Goal: Task Accomplishment & Management: Manage account settings

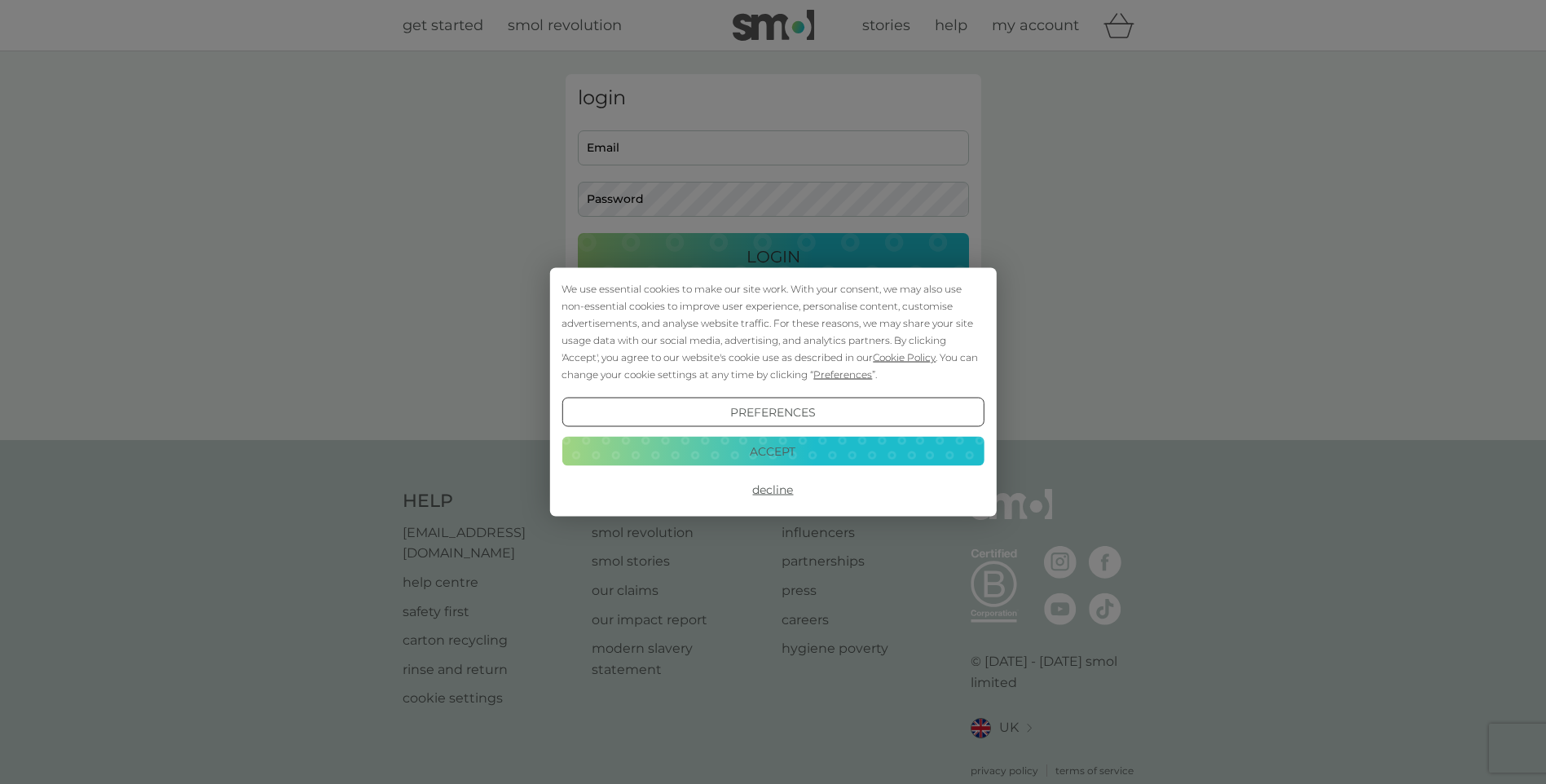
type input "[EMAIL_ADDRESS][DOMAIN_NAME]"
click at [752, 456] on button "Accept" at bounding box center [772, 451] width 422 height 29
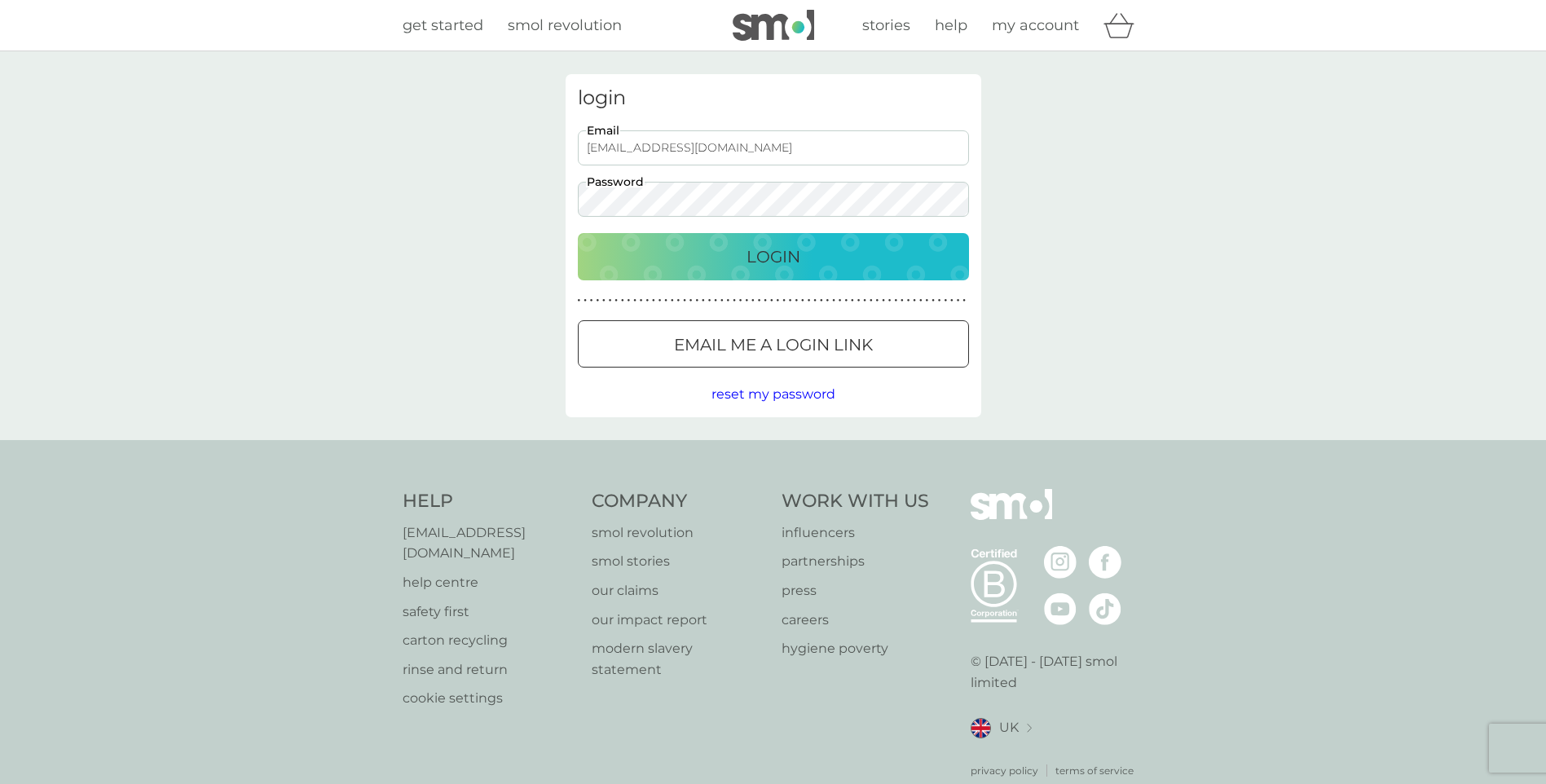
click at [667, 266] on div "Login" at bounding box center [773, 256] width 358 height 26
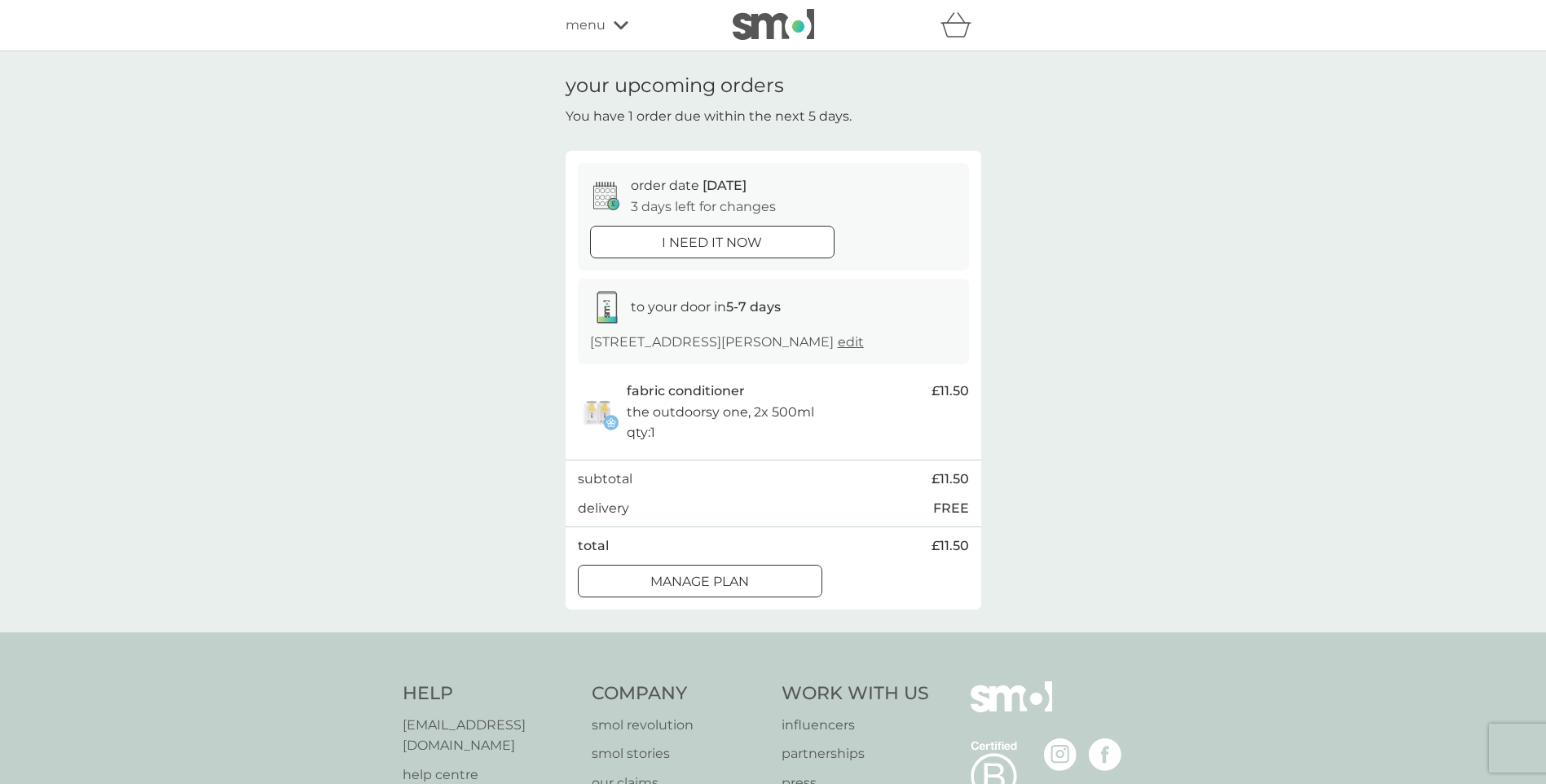
click at [647, 584] on div "Manage plan" at bounding box center [700, 581] width 243 height 21
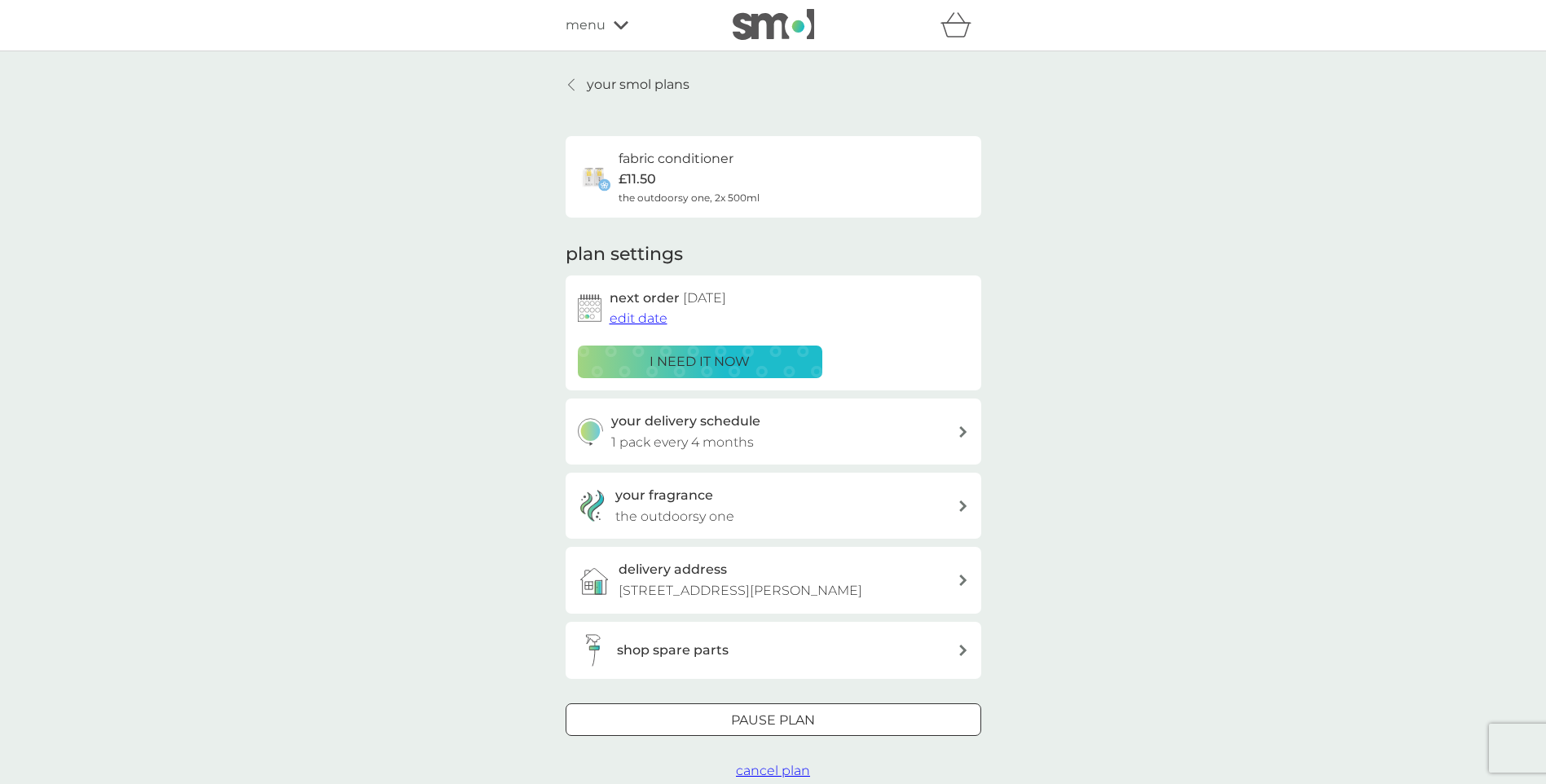
click at [723, 729] on div "Pause plan" at bounding box center [773, 720] width 414 height 21
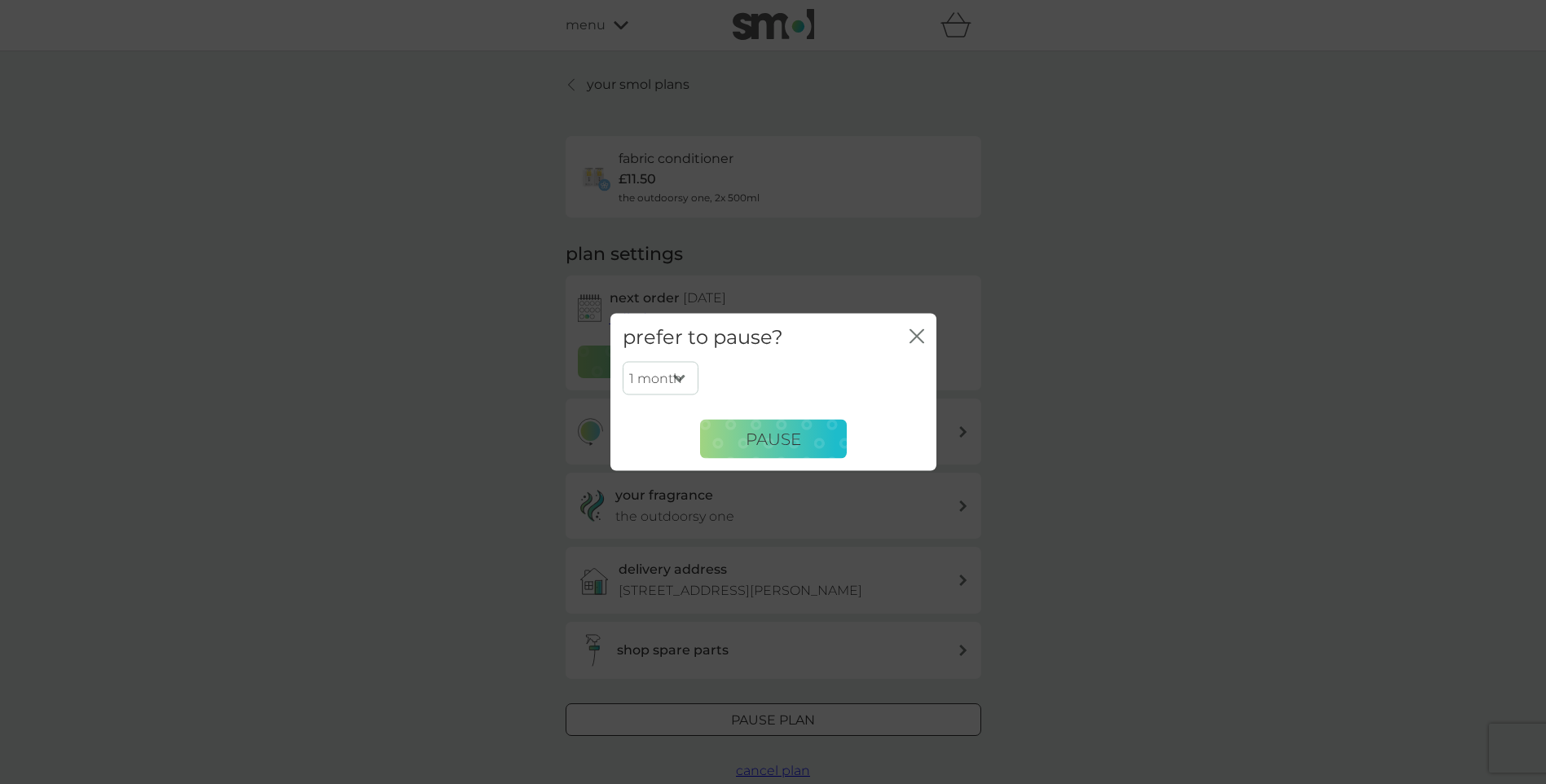
click at [681, 373] on select "1 month 2 months 3 months 4 months 5 months 6 months" at bounding box center [661, 378] width 76 height 34
click at [623, 361] on select "1 month 2 months 3 months 4 months 5 months 6 months" at bounding box center [661, 378] width 76 height 34
click at [743, 441] on button "Pause" at bounding box center [773, 439] width 146 height 39
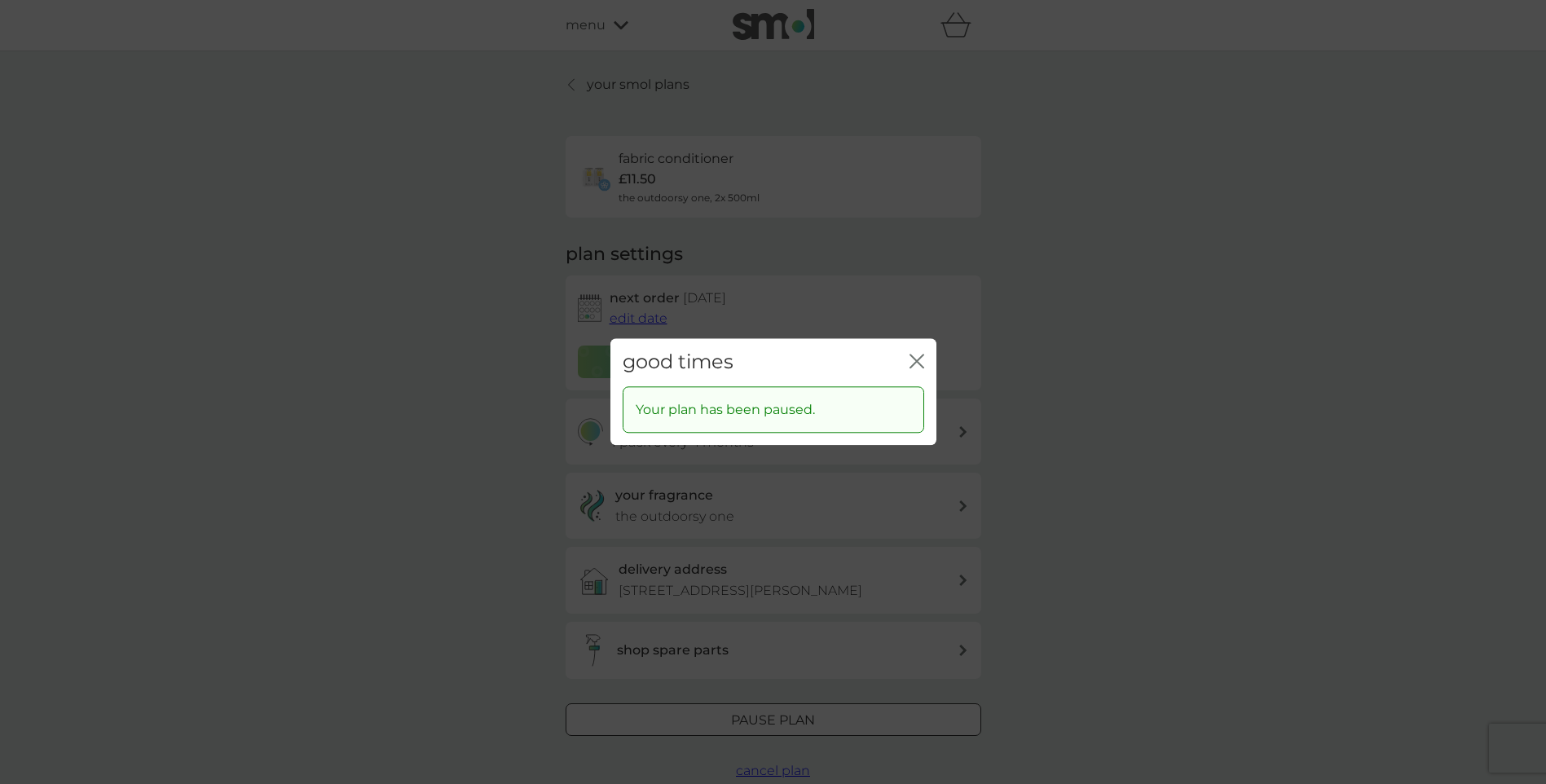
click at [930, 370] on div "good times close" at bounding box center [774, 362] width 326 height 48
click at [917, 363] on icon "close" at bounding box center [919, 361] width 6 height 13
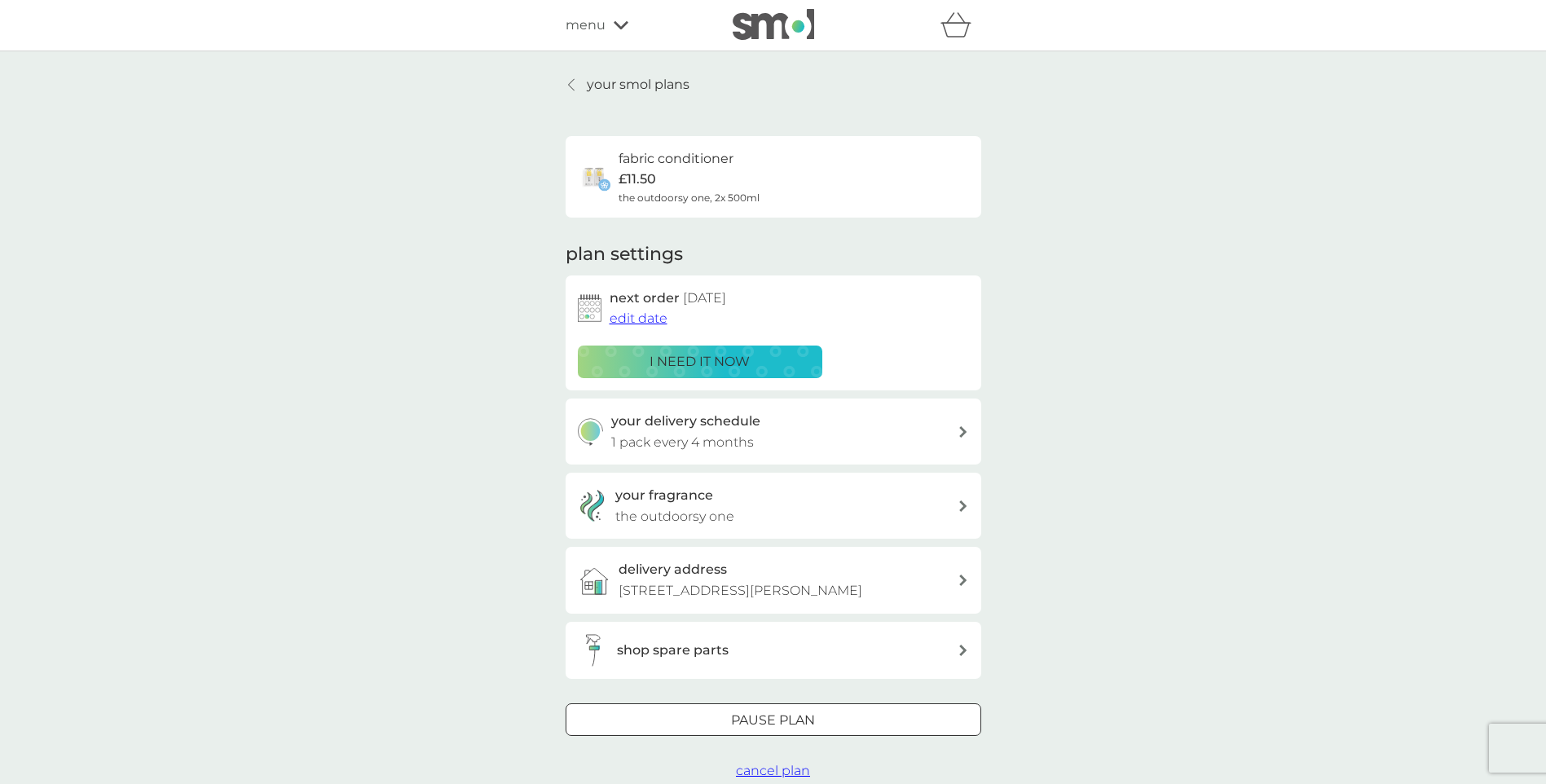
click at [576, 84] on div at bounding box center [572, 85] width 11 height 13
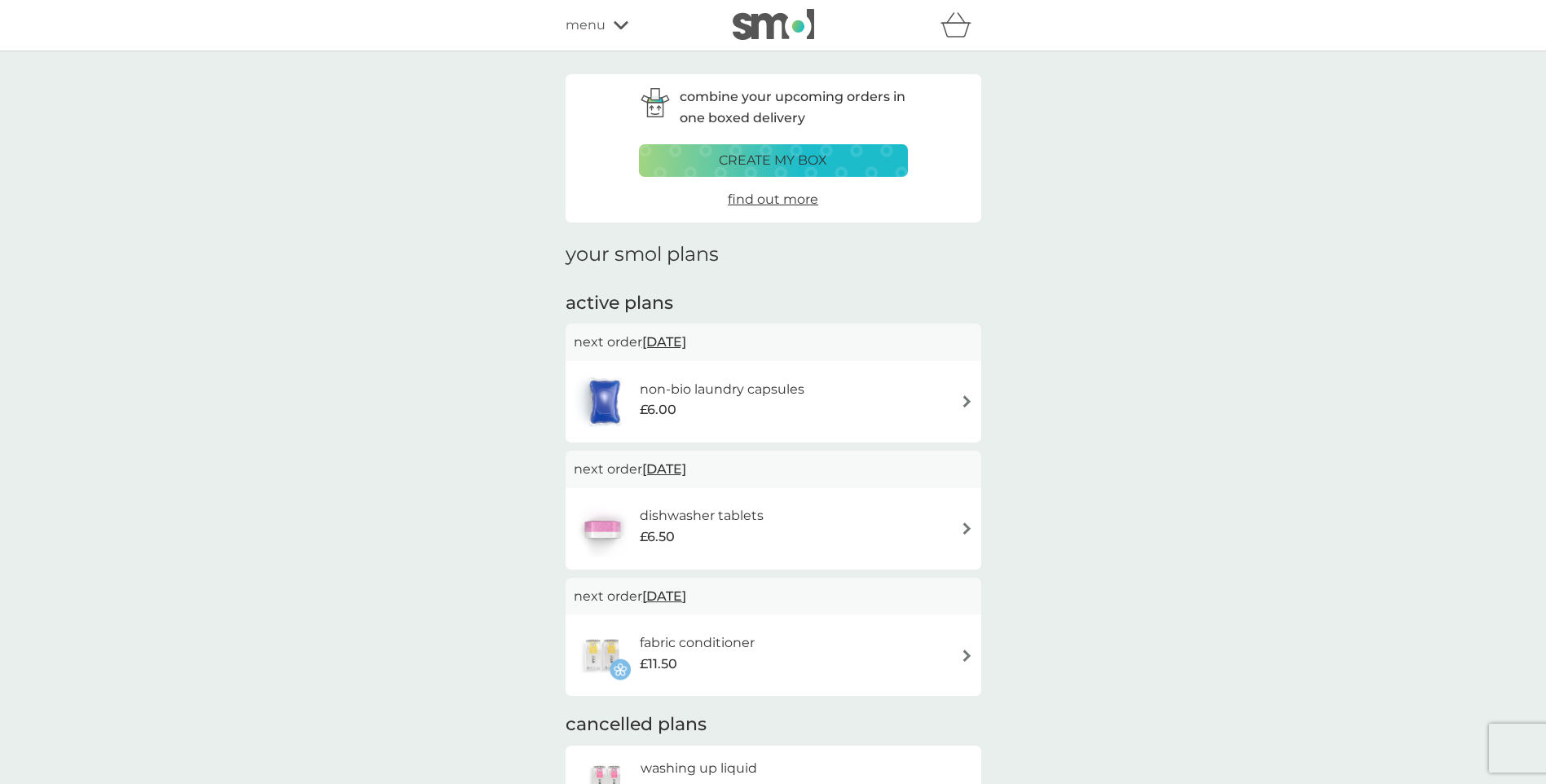
click at [966, 403] on img at bounding box center [966, 401] width 12 height 12
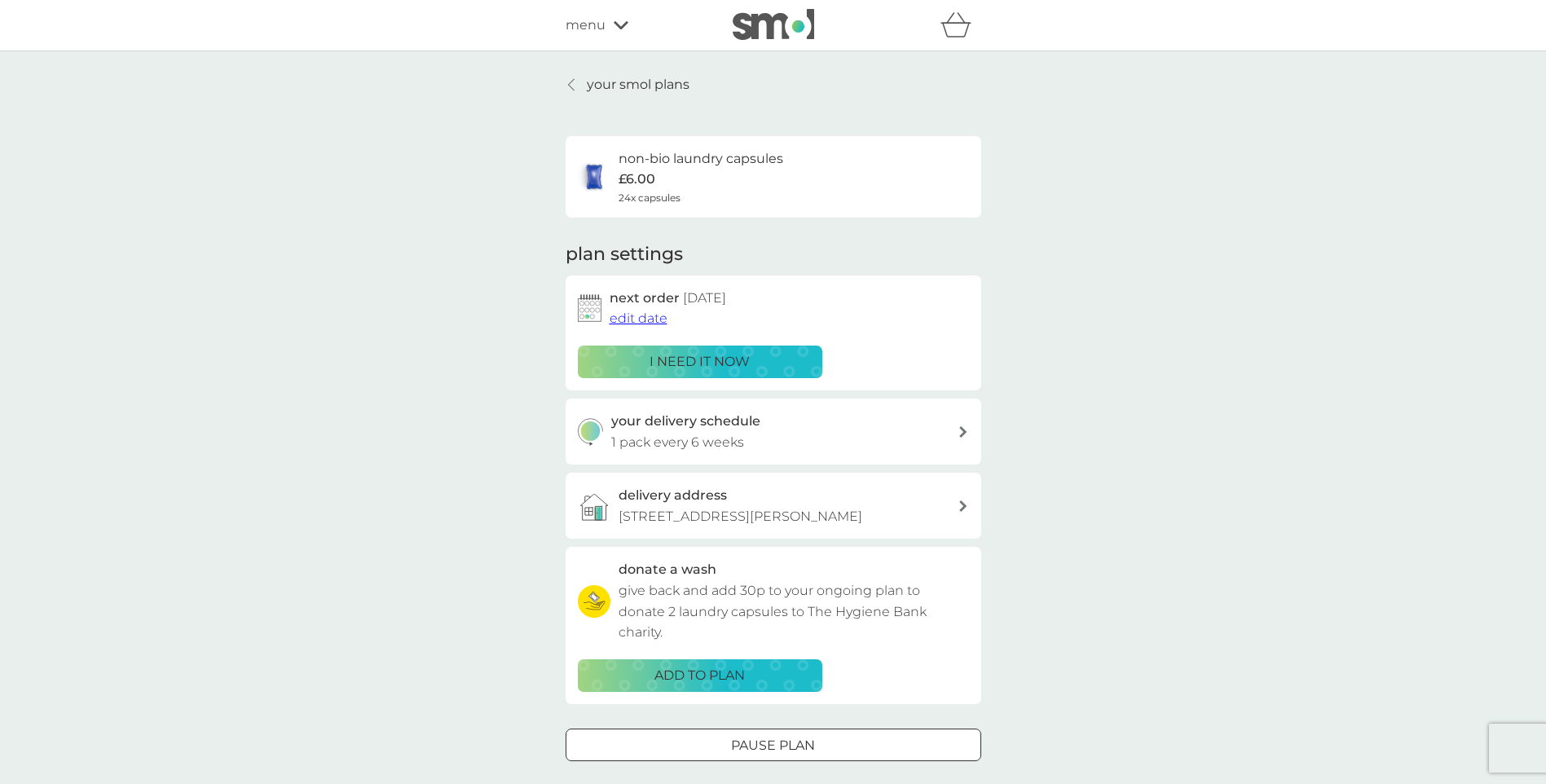
click at [821, 750] on div "Pause plan" at bounding box center [773, 745] width 414 height 21
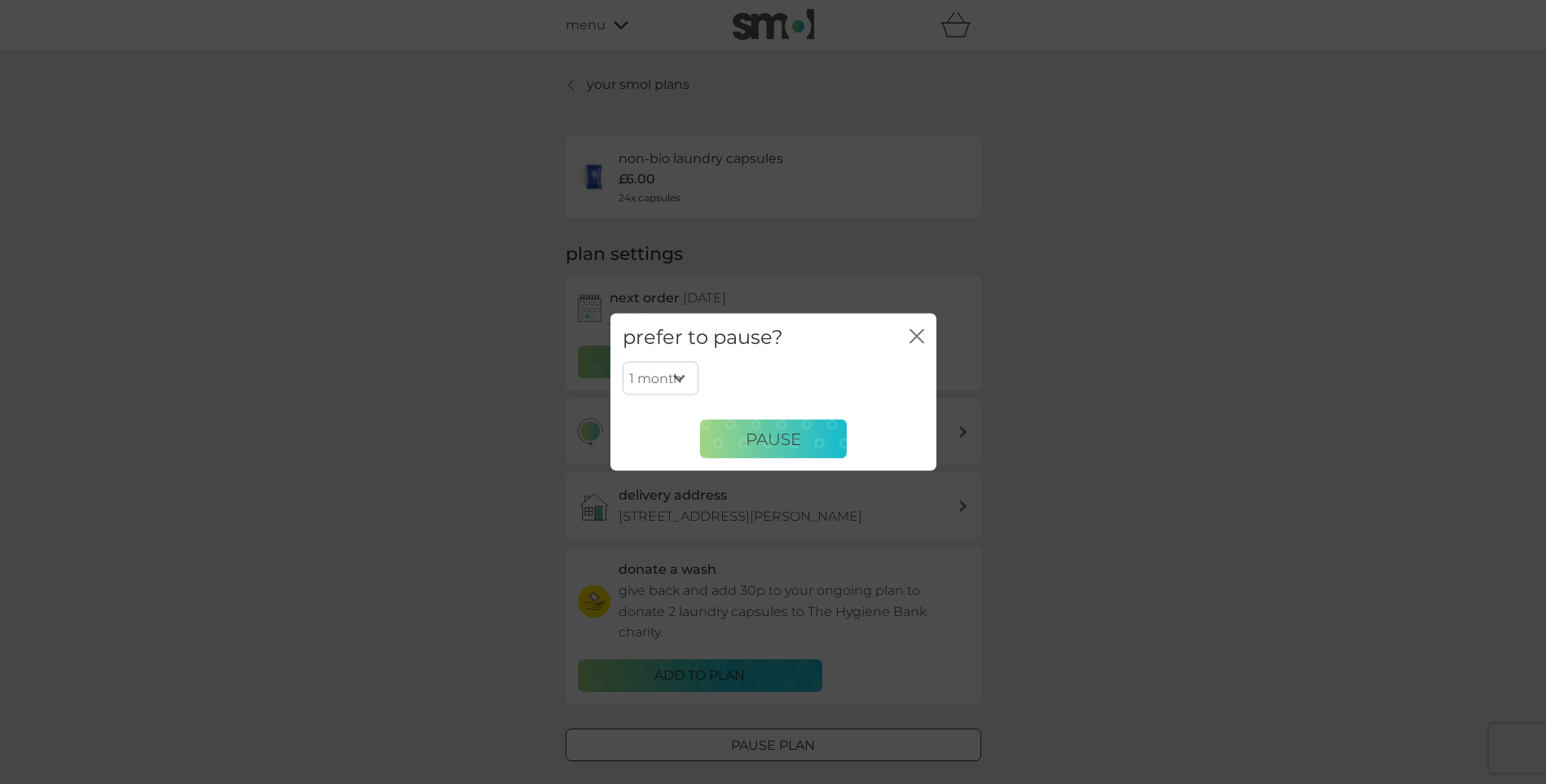
click at [683, 377] on select "1 month 2 months 3 months 4 months 5 months 6 months" at bounding box center [661, 378] width 76 height 34
select select "2"
click at [623, 361] on select "1 month 2 months 3 months 4 months 5 months 6 months" at bounding box center [661, 378] width 76 height 34
click at [735, 444] on button "Pause" at bounding box center [773, 439] width 146 height 39
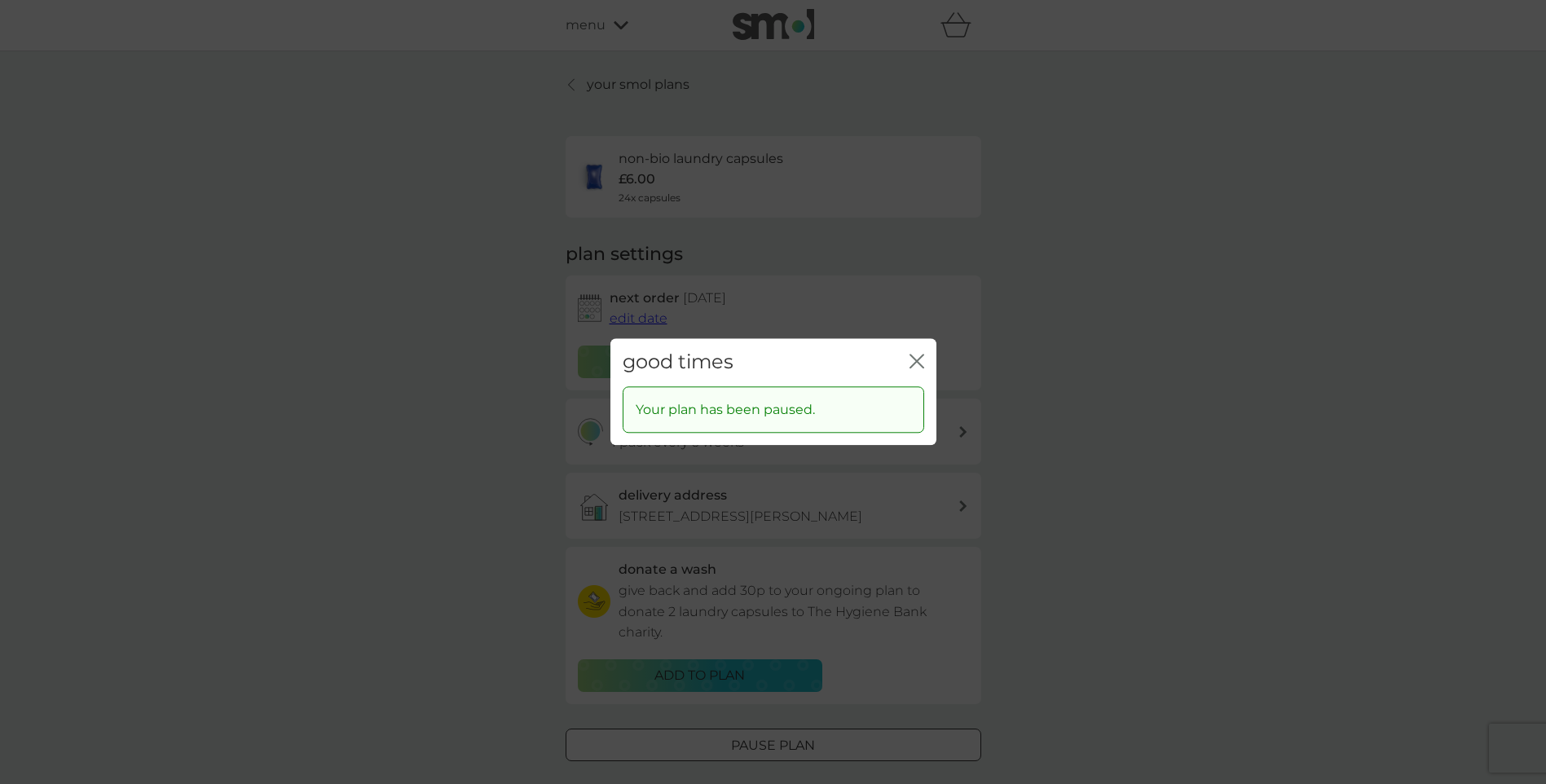
click at [914, 359] on icon "close" at bounding box center [913, 361] width 6 height 13
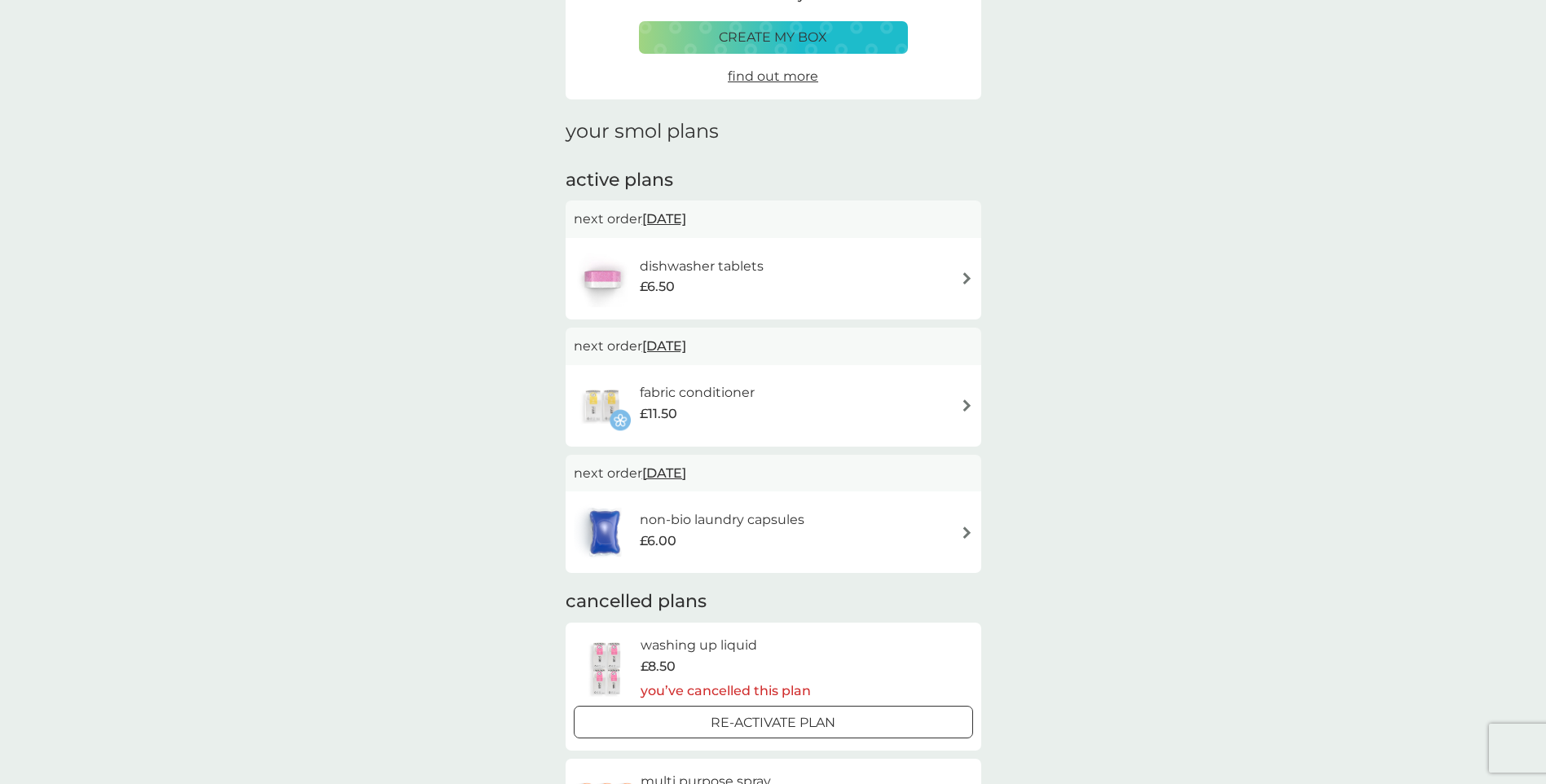
scroll to position [163, 0]
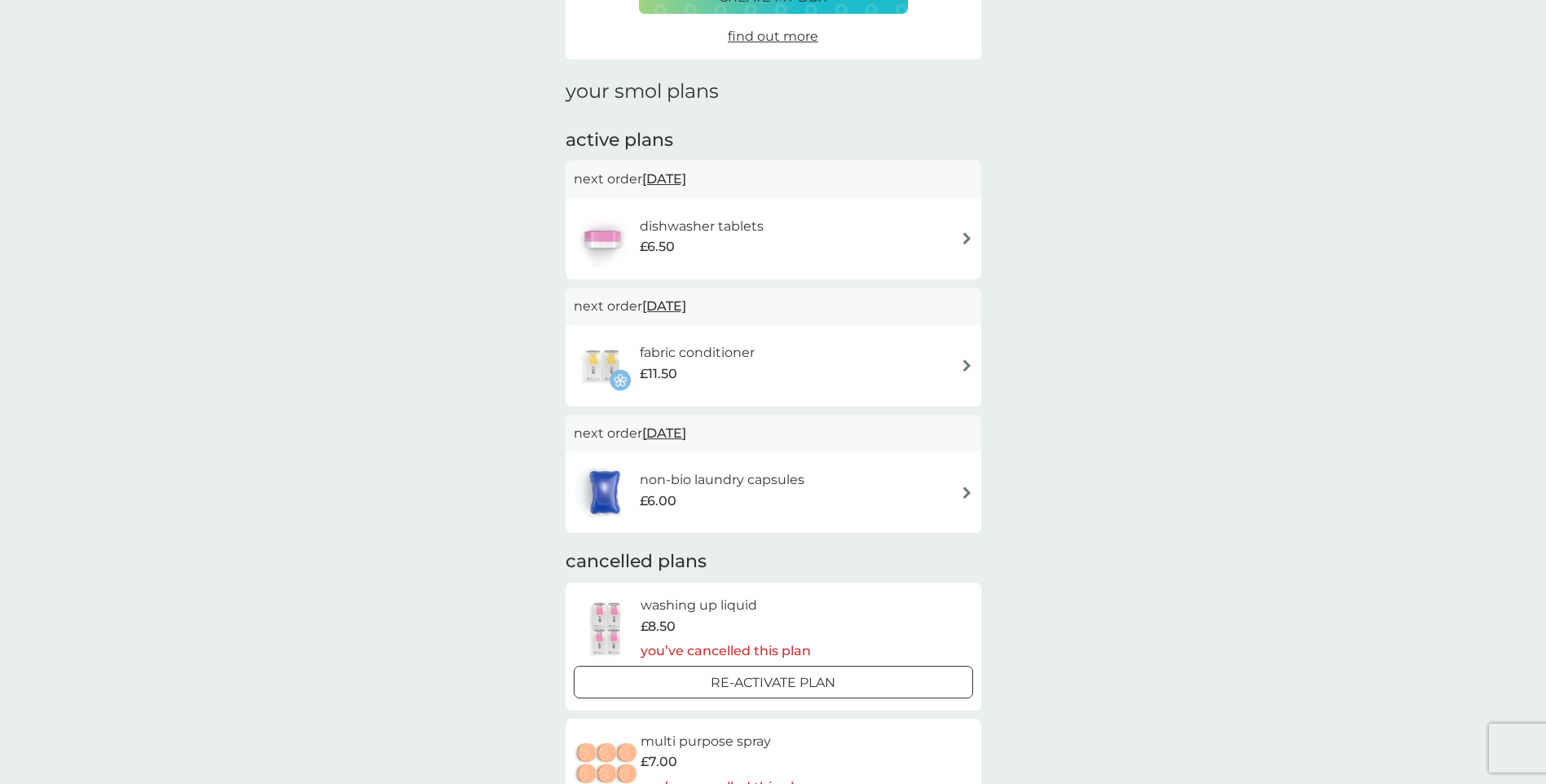
click at [970, 241] on img at bounding box center [966, 238] width 12 height 12
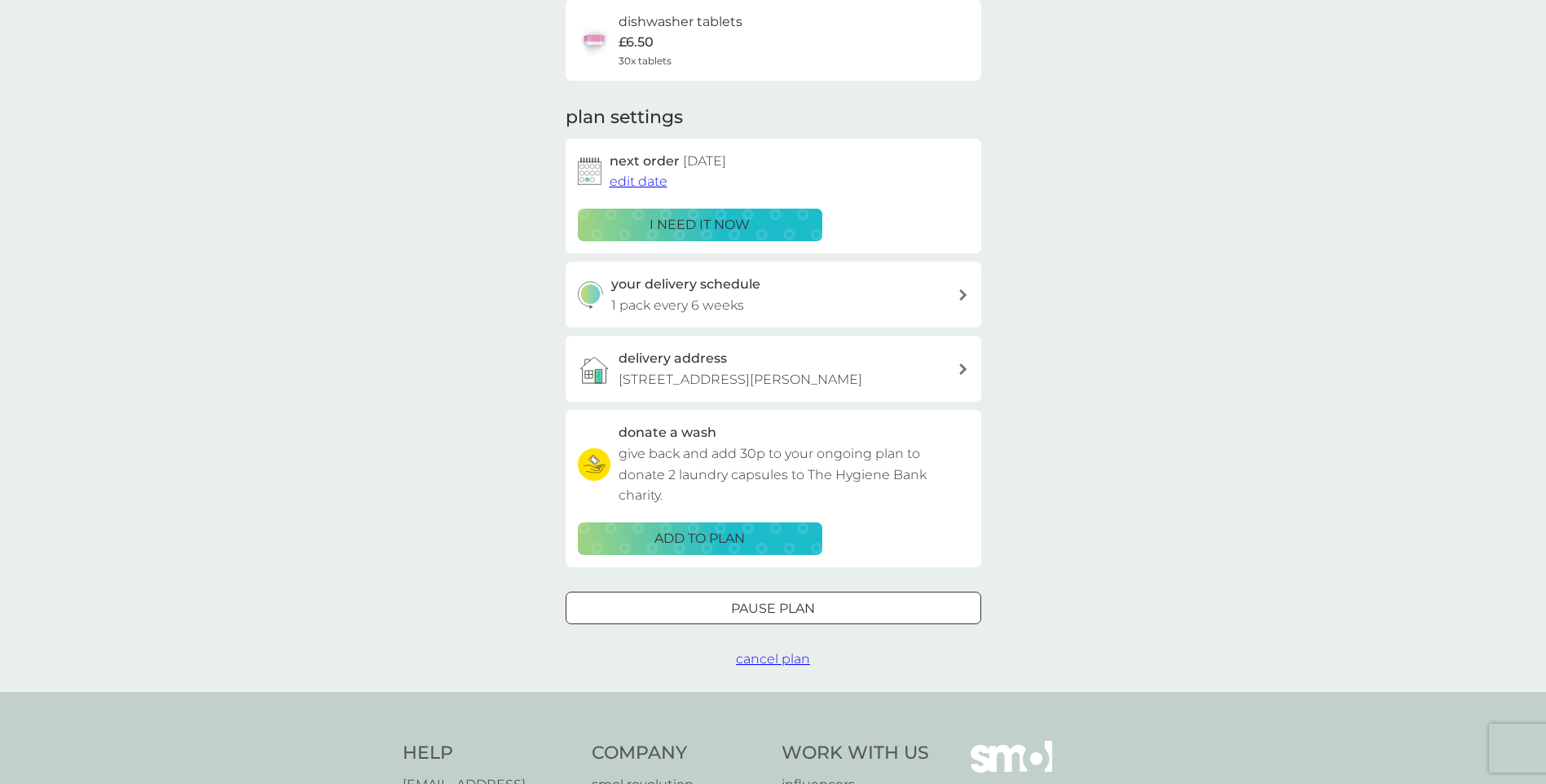
scroll to position [163, 0]
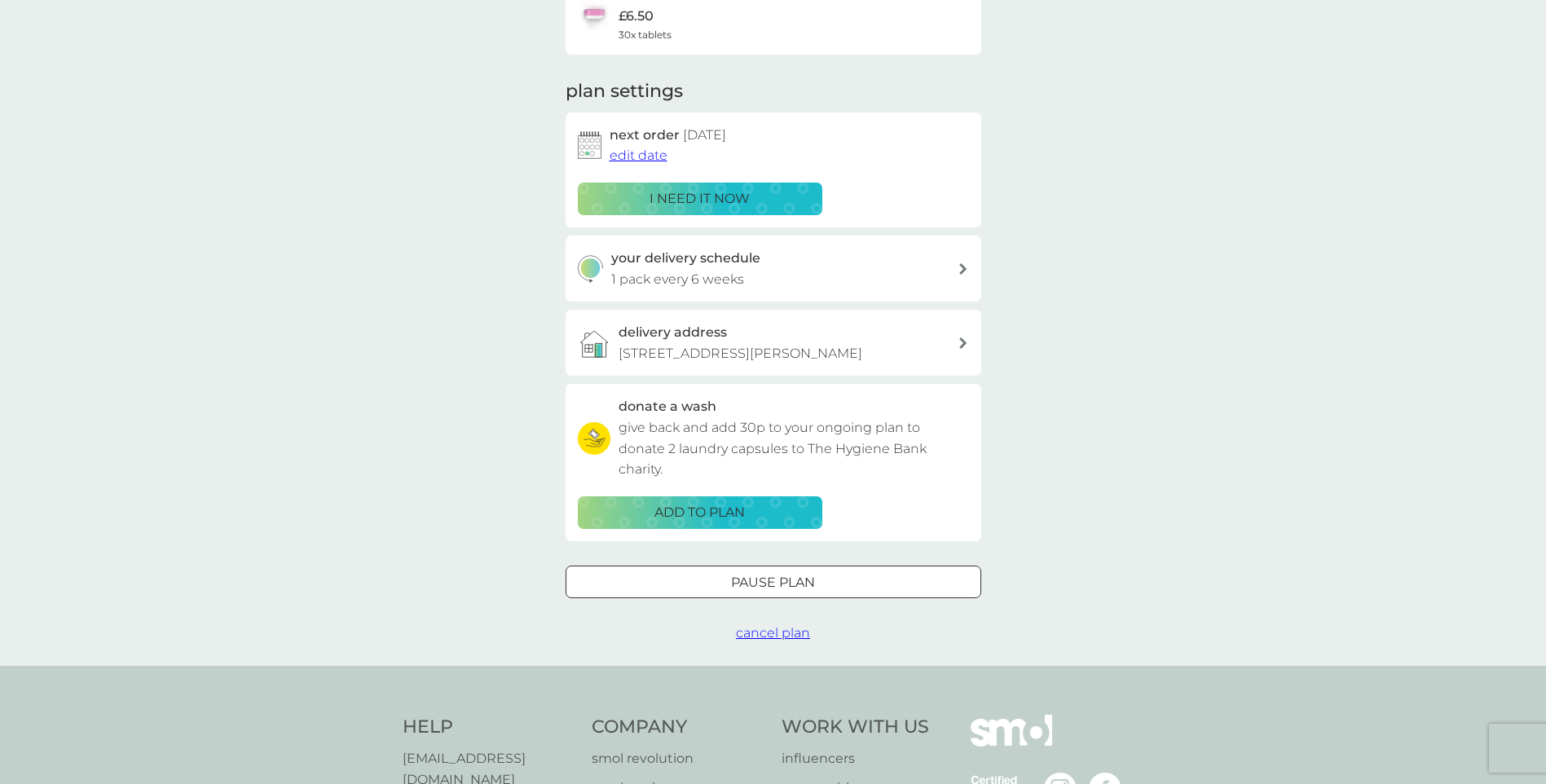
click at [734, 593] on button "Pause plan" at bounding box center [773, 581] width 416 height 32
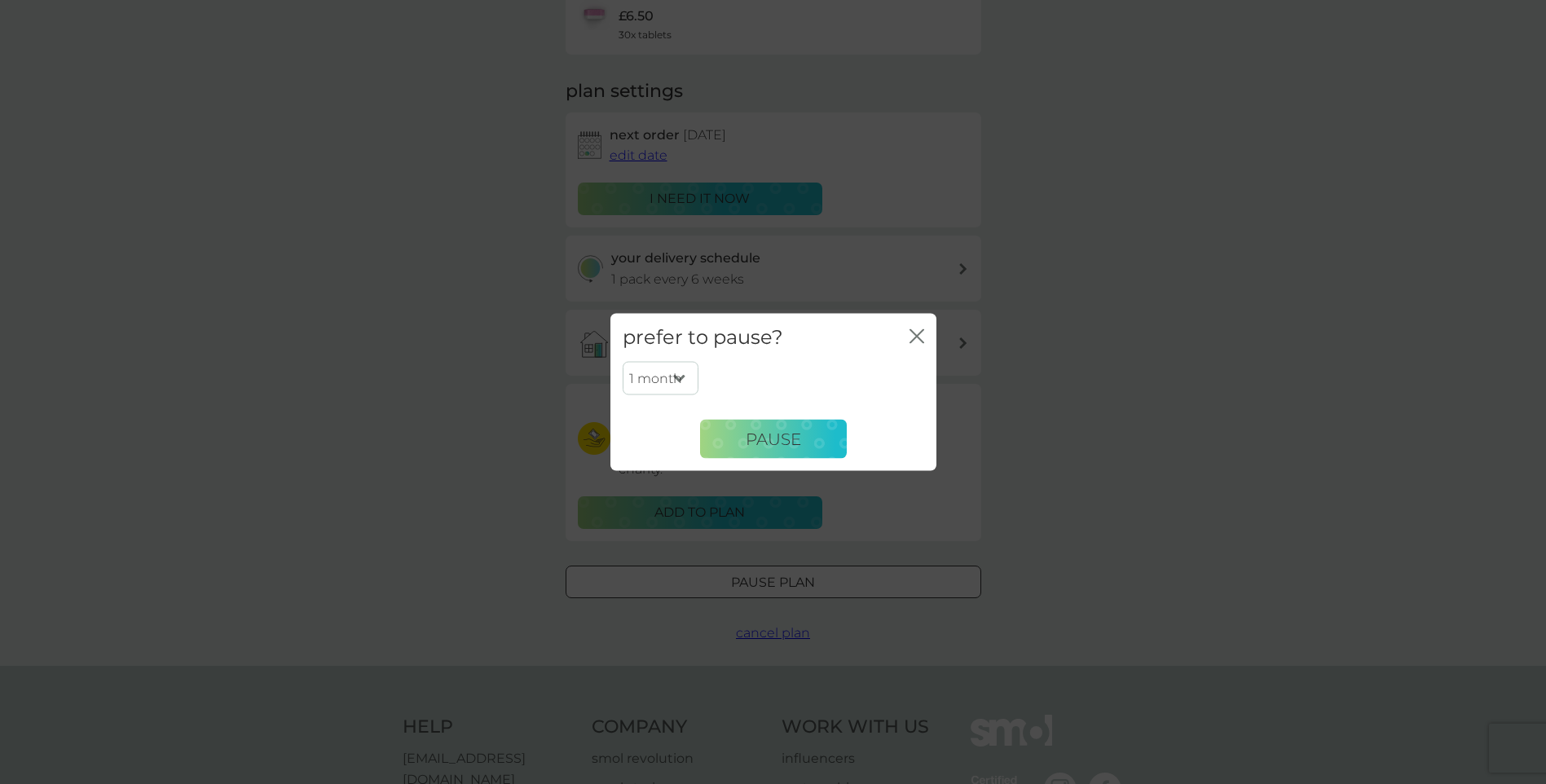
click at [673, 374] on select "1 month 2 months 3 months 4 months 5 months 6 months" at bounding box center [661, 378] width 76 height 34
select select "2"
click at [623, 361] on select "1 month 2 months 3 months 4 months 5 months 6 months" at bounding box center [661, 378] width 76 height 34
click at [746, 441] on span "Pause" at bounding box center [773, 438] width 55 height 19
